Goal: Task Accomplishment & Management: Use online tool/utility

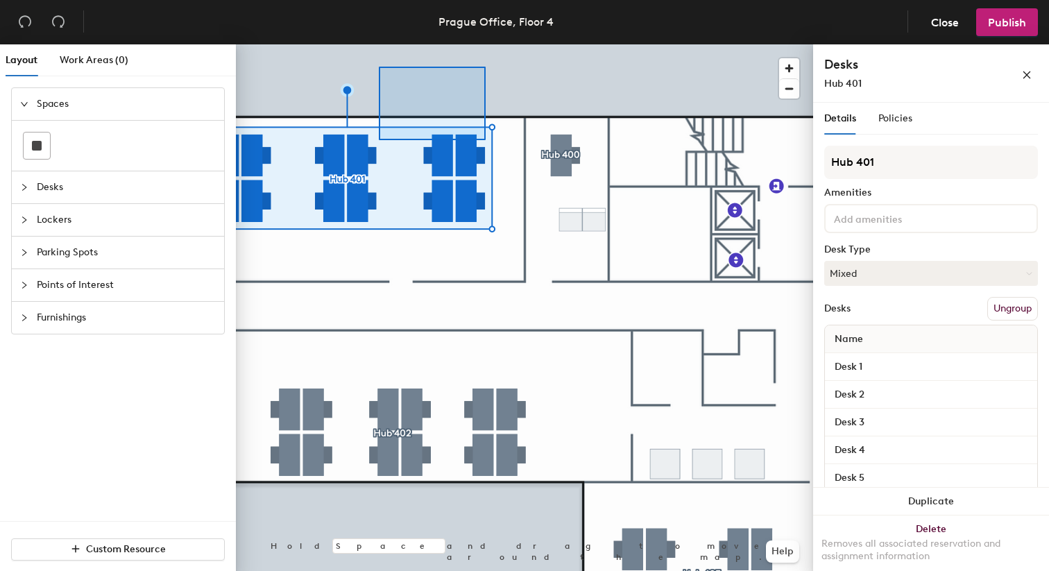
click at [516, 44] on div at bounding box center [524, 44] width 577 height 0
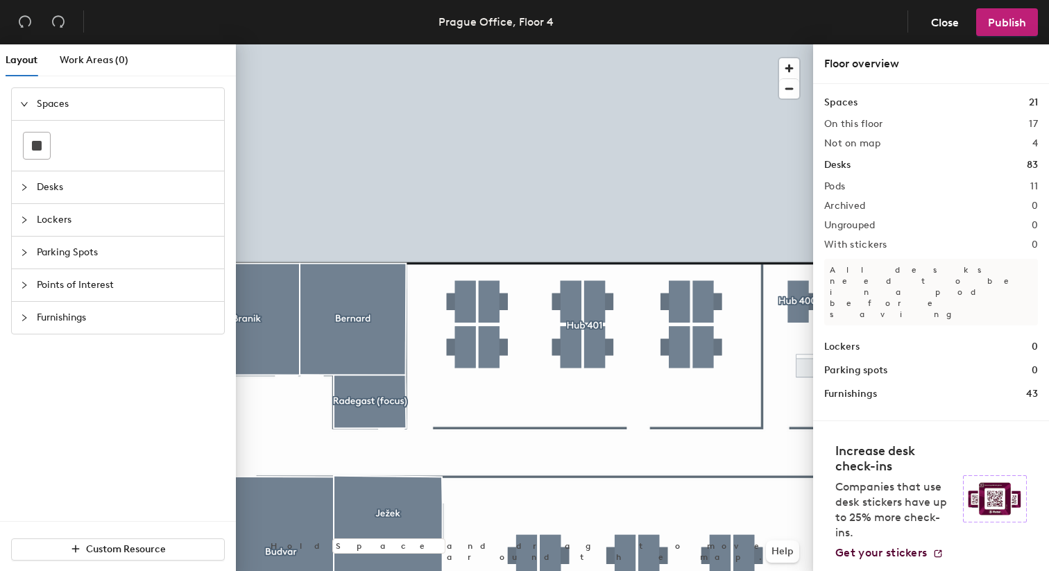
click at [593, 44] on div at bounding box center [524, 44] width 577 height 0
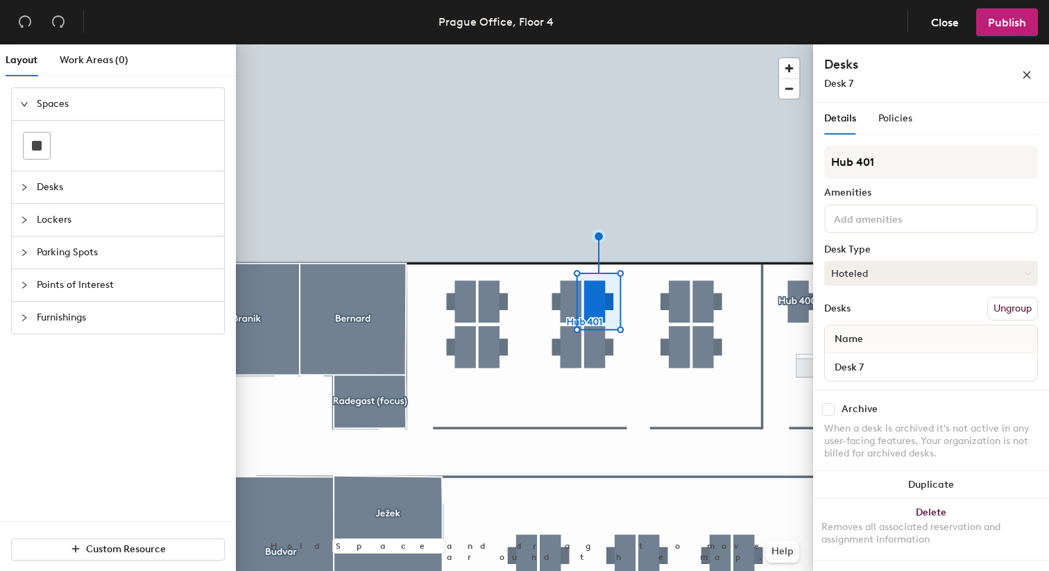
click at [914, 282] on button "Hoteled" at bounding box center [932, 273] width 214 height 25
click at [905, 316] on div "Assigned" at bounding box center [894, 316] width 139 height 21
click at [994, 26] on span "Publish" at bounding box center [1007, 22] width 38 height 13
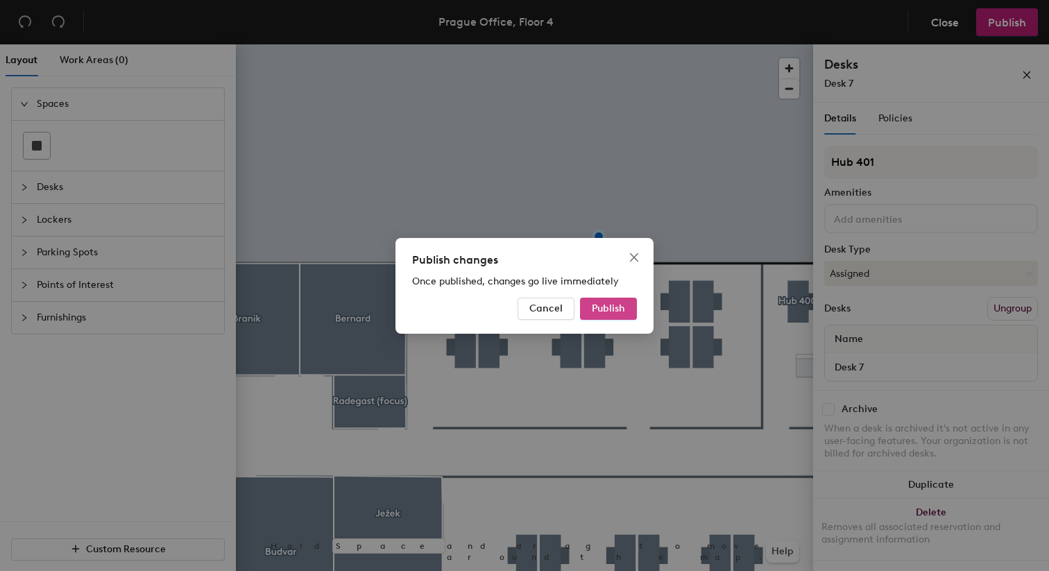
click at [624, 300] on button "Publish" at bounding box center [608, 309] width 57 height 22
